Goal: Find specific page/section: Find specific page/section

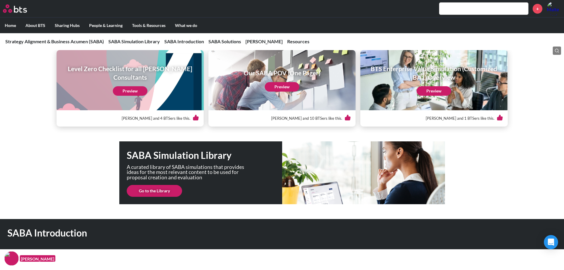
scroll to position [118, 0]
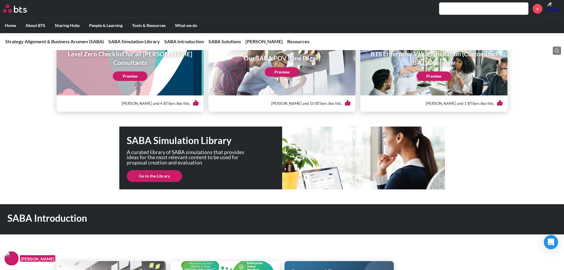
click at [161, 175] on link "Go to the Library" at bounding box center [154, 176] width 55 height 12
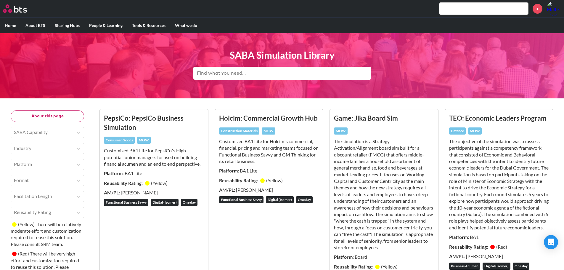
click at [219, 75] on input "text" at bounding box center [282, 73] width 178 height 13
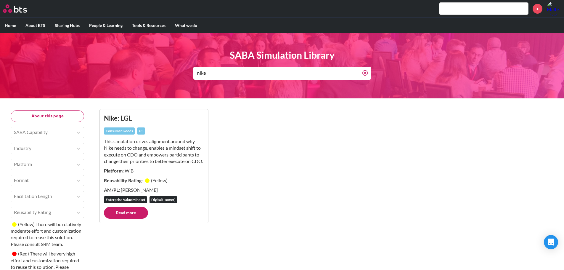
click at [128, 219] on link "Read more" at bounding box center [126, 213] width 44 height 12
click at [222, 74] on input "nike" at bounding box center [277, 73] width 169 height 13
drag, startPoint x: 221, startPoint y: 73, endPoint x: 182, endPoint y: 71, distance: 39.2
click at [182, 71] on header "SABA Simulation Library nike" at bounding box center [282, 65] width 564 height 65
type input "new balance"
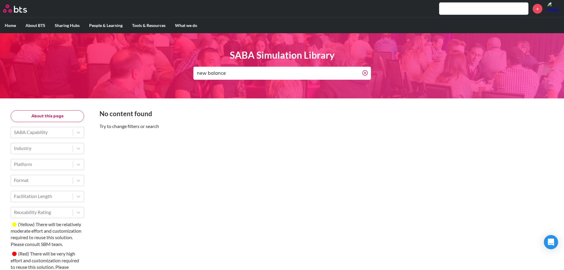
click at [230, 75] on input "new balance" at bounding box center [277, 73] width 169 height 13
click at [222, 73] on input "new balance" at bounding box center [277, 73] width 169 height 13
click at [222, 172] on div "No content found Try to change filters or search" at bounding box center [326, 227] width 463 height 247
